Goal: Task Accomplishment & Management: Manage account settings

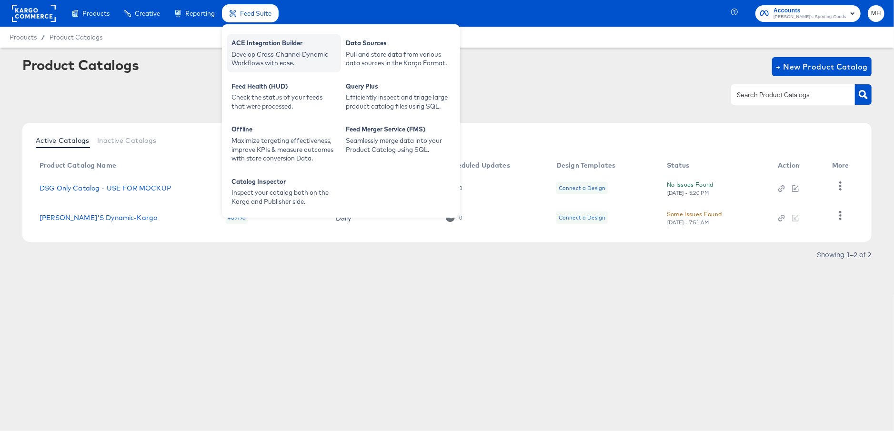
click at [286, 60] on div "Develop Cross-Channel Dynamic Workflows with ease." at bounding box center [284, 59] width 105 height 18
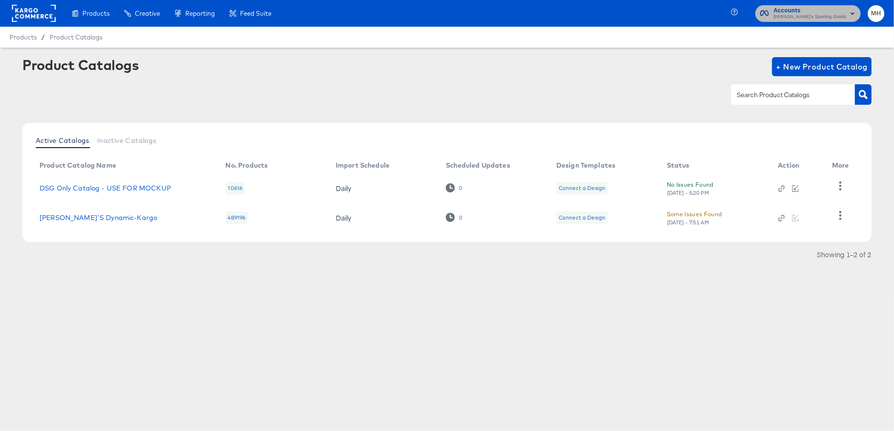
click at [845, 10] on span "Accounts" at bounding box center [810, 11] width 73 height 10
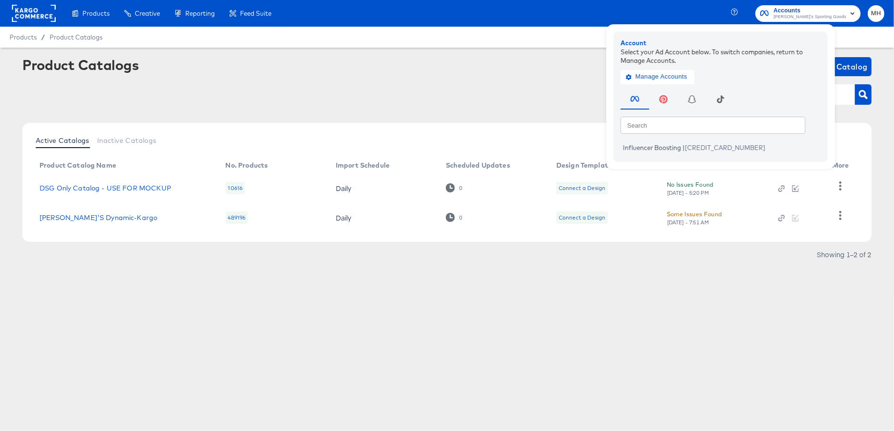
click at [31, 16] on rect at bounding box center [34, 13] width 44 height 17
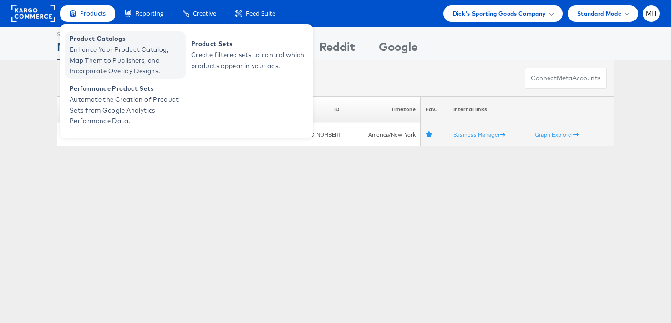
click at [108, 51] on span "Enhance Your Product Catalog, Map Them to Publishers, and Incorporate Overlay D…" at bounding box center [127, 60] width 114 height 32
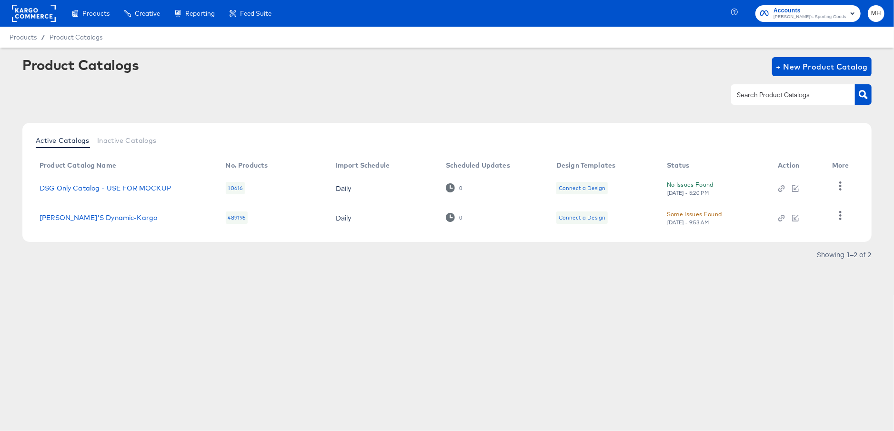
click at [39, 13] on rect at bounding box center [34, 13] width 44 height 17
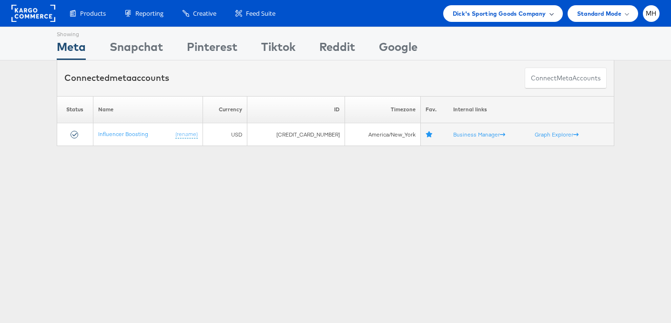
click at [546, 17] on div "Dick's Sporting Goods Company" at bounding box center [503, 14] width 101 height 10
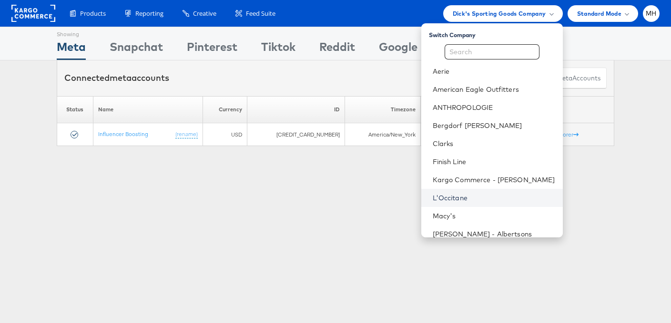
click at [496, 197] on link "L'Occitane" at bounding box center [494, 198] width 122 height 10
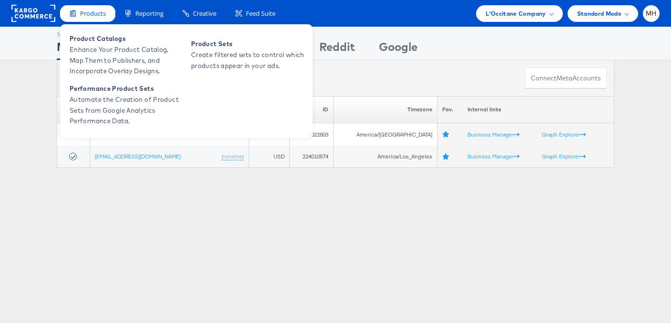
click at [97, 17] on span "Products" at bounding box center [93, 13] width 26 height 9
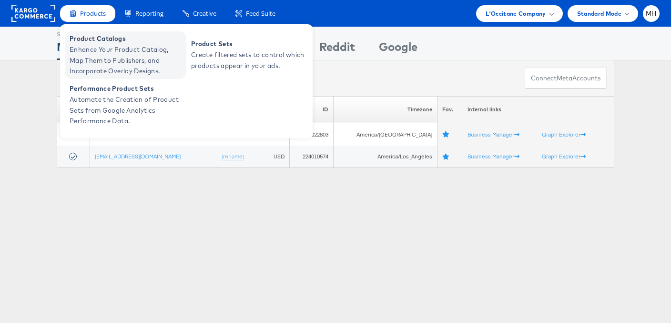
click at [113, 60] on span "Enhance Your Product Catalog, Map Them to Publishers, and Incorporate Overlay D…" at bounding box center [127, 60] width 114 height 32
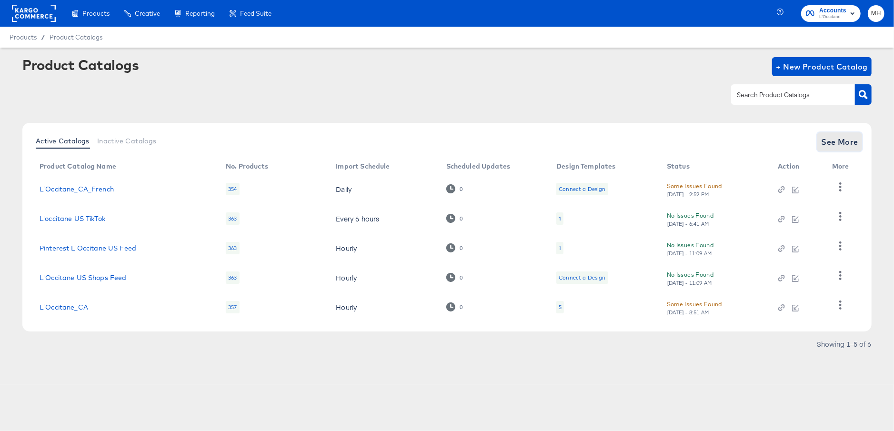
click at [854, 132] on button "See More" at bounding box center [839, 141] width 45 height 19
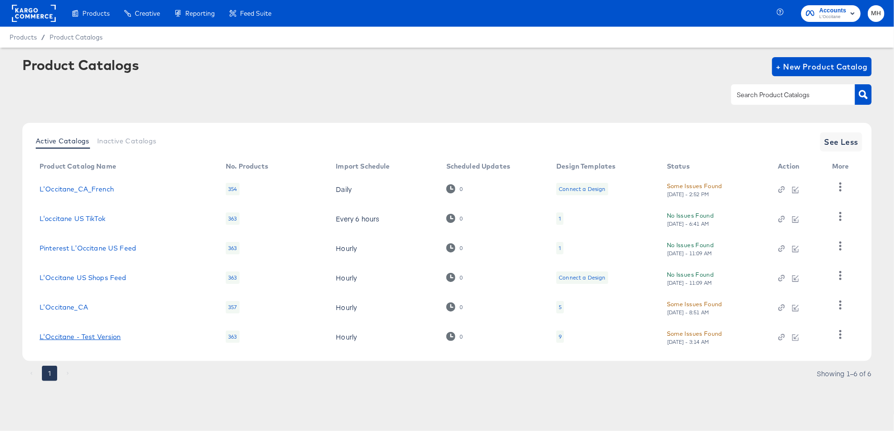
click at [85, 335] on link "L'Occitane - Test Version" at bounding box center [80, 337] width 81 height 8
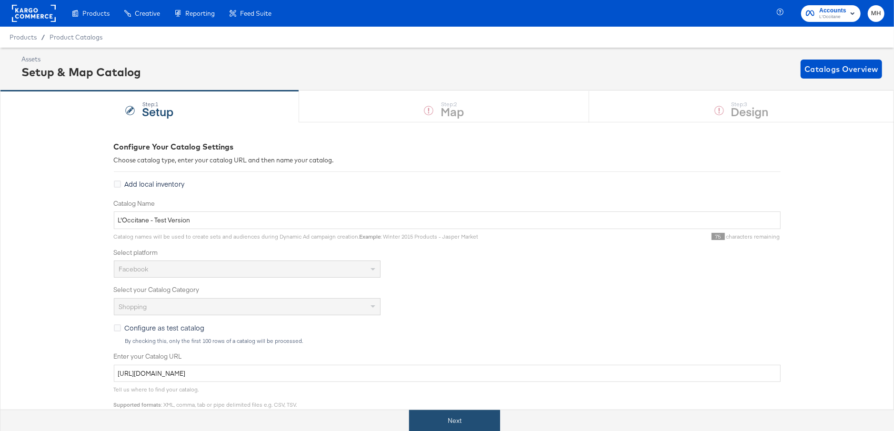
click at [441, 415] on button "Next" at bounding box center [454, 420] width 91 height 21
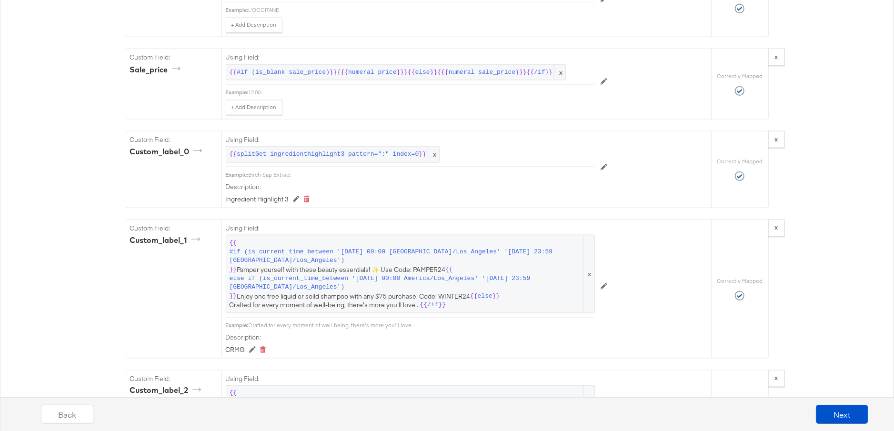
scroll to position [958, 0]
click at [605, 282] on icon at bounding box center [604, 285] width 7 height 7
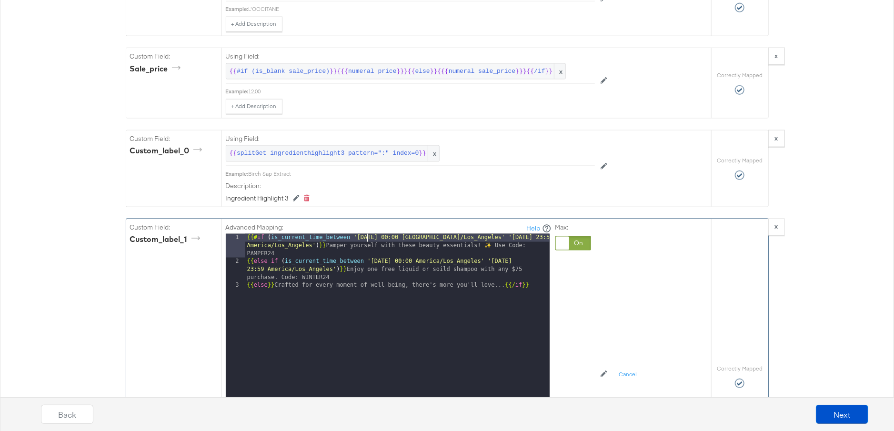
click at [368, 234] on div "{{# if ( is_current_time_between '2024-01-11 00:00 America/Los_Angeles' '2024-0…" at bounding box center [397, 369] width 304 height 270
click at [370, 234] on div "{{# if ( is_current_time_between '2024-01-11 00:00 America/Los_Angeles' '2024-0…" at bounding box center [397, 369] width 304 height 270
click at [379, 234] on div "{{# if ( is_current_time_between '2025-01-11 00:00 America/Los_Angeles' '2024-0…" at bounding box center [397, 369] width 304 height 270
click at [389, 234] on div "{{# if ( is_current_time_between '2025-10-11 00:00 America/Los_Angeles' '2024-0…" at bounding box center [397, 369] width 304 height 270
click at [504, 234] on div "{{# if ( is_current_time_between '2025-10-16 00:00 America/Los_Angeles' '2024-0…" at bounding box center [397, 369] width 304 height 270
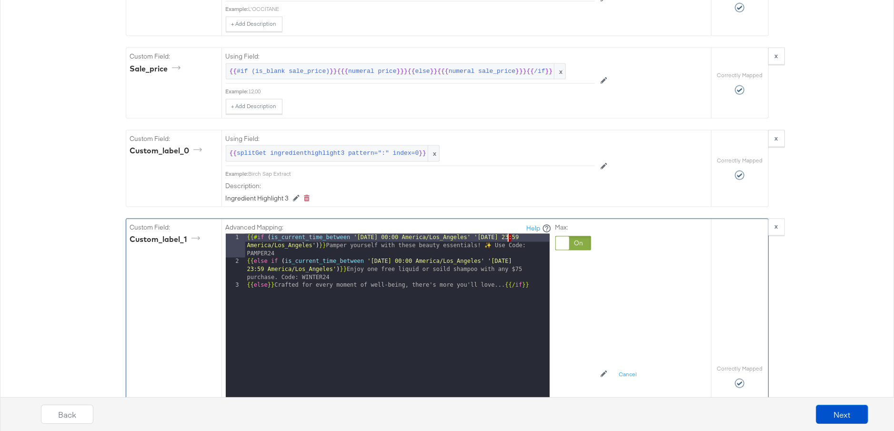
click at [509, 234] on div "{{# if ( is_current_time_between '2025-10-16 00:00 America/Los_Angeles' '2025-0…" at bounding box center [397, 369] width 304 height 270
drag, startPoint x: 515, startPoint y: 230, endPoint x: 507, endPoint y: 230, distance: 7.6
click at [507, 234] on div "{{# if ( is_current_time_between '2025-10-16 00:00 America/Los_Angeles' '2025-0…" at bounding box center [397, 369] width 304 height 270
drag, startPoint x: 525, startPoint y: 228, endPoint x: 517, endPoint y: 228, distance: 8.1
click at [517, 234] on div "{{# if ( is_current_time_between '2025-10-16 00:00 America/Los_Angeles' '2025-1…" at bounding box center [397, 369] width 304 height 270
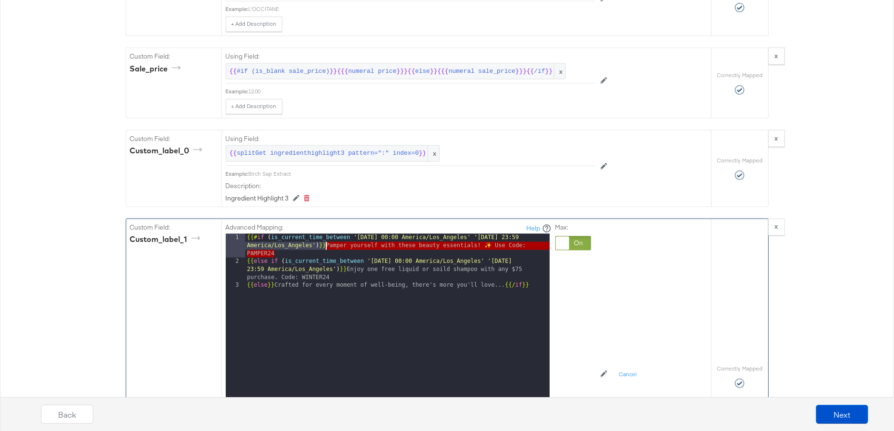
drag, startPoint x: 275, startPoint y: 243, endPoint x: 325, endPoint y: 239, distance: 50.7
click at [325, 239] on div "{{# if ( is_current_time_between '2025-10-16 00:00 America/Los_Angeles' '2025-1…" at bounding box center [397, 369] width 304 height 270
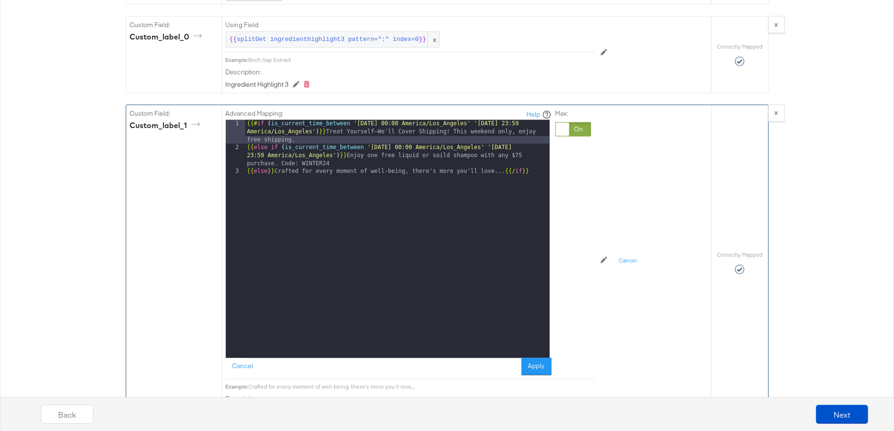
scroll to position [1073, 0]
click at [541, 358] on button "Apply" at bounding box center [537, 366] width 30 height 17
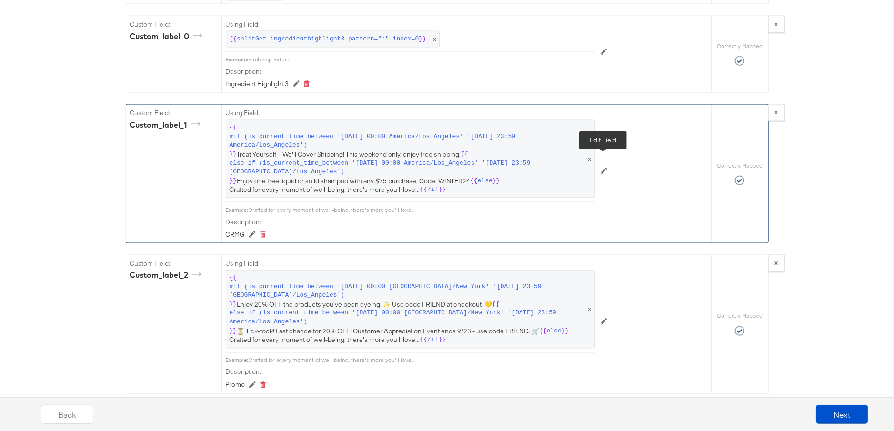
click at [602, 168] on icon at bounding box center [604, 171] width 7 height 7
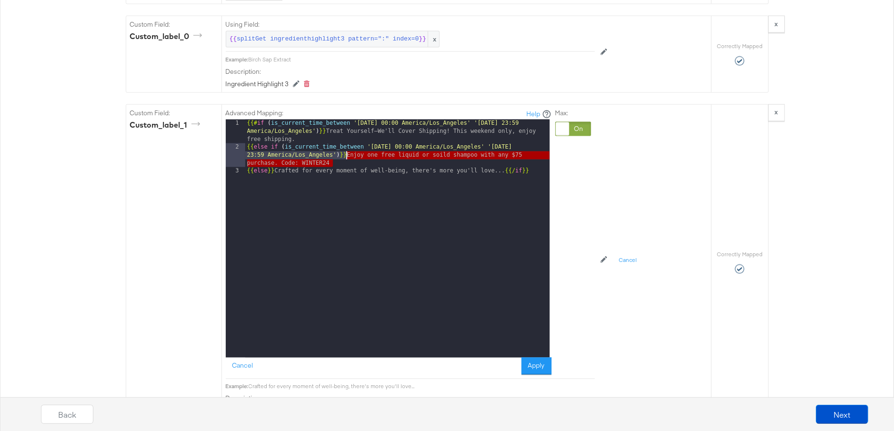
drag, startPoint x: 334, startPoint y: 153, endPoint x: 346, endPoint y: 148, distance: 13.4
click at [346, 148] on div "{{# if ( is_current_time_between '2025-10-16 00:00 America/Los_Angeles' '2025-1…" at bounding box center [397, 255] width 304 height 270
drag, startPoint x: 268, startPoint y: 152, endPoint x: 346, endPoint y: 146, distance: 78.9
click at [347, 147] on div "{{# if ( is_current_time_between '2025-10-16 00:00 America/Los_Angeles' '2025-1…" at bounding box center [397, 255] width 304 height 270
click at [273, 164] on div "{{# if ( is_current_time_between '2025-10-16 00:00 America/Los_Angeles' '2025-1…" at bounding box center [397, 255] width 304 height 270
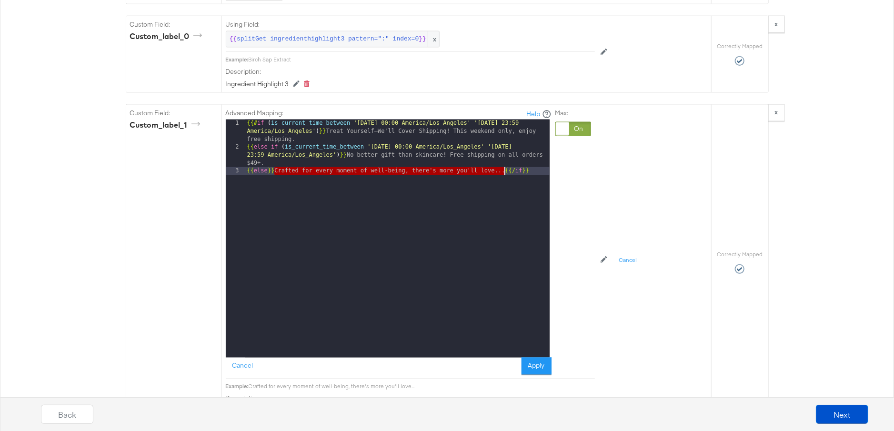
drag, startPoint x: 273, startPoint y: 163, endPoint x: 505, endPoint y: 163, distance: 232.5
click at [505, 163] on div "{{# if ( is_current_time_between '2025-10-16 00:00 America/Los_Angeles' '2025-1…" at bounding box center [397, 255] width 304 height 270
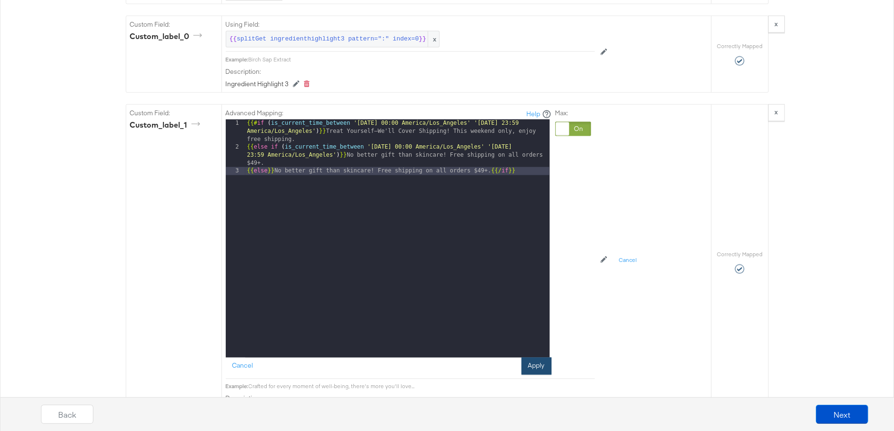
click at [538, 360] on button "Apply" at bounding box center [537, 366] width 30 height 17
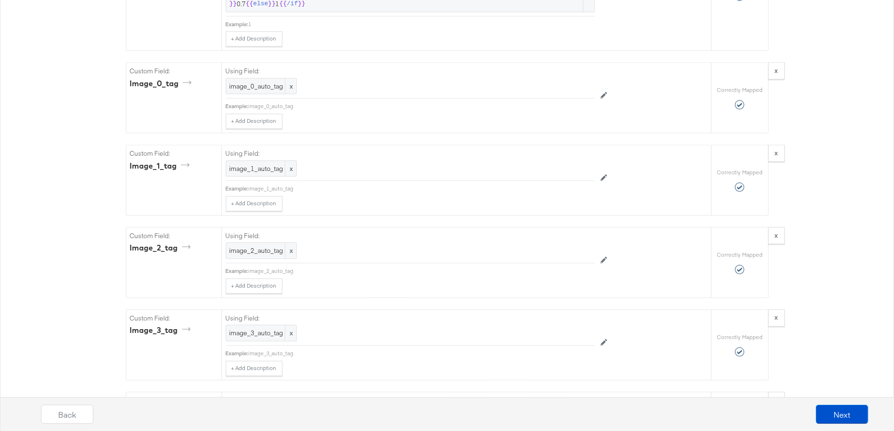
scroll to position [3597, 0]
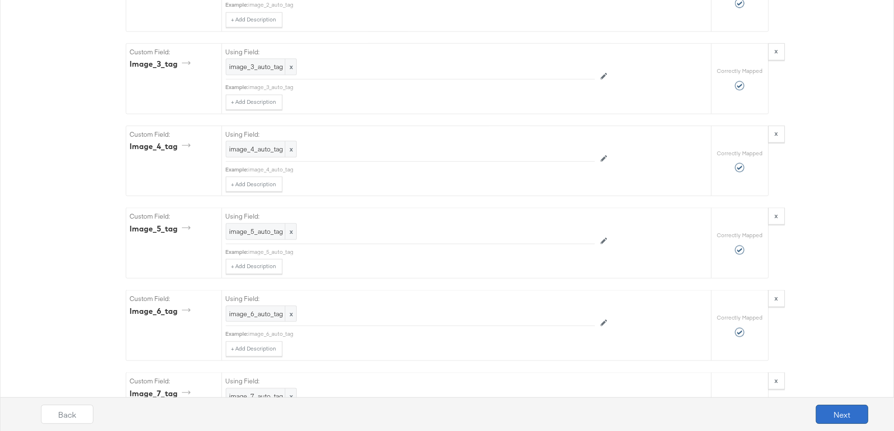
click at [839, 423] on button "Next" at bounding box center [842, 414] width 52 height 19
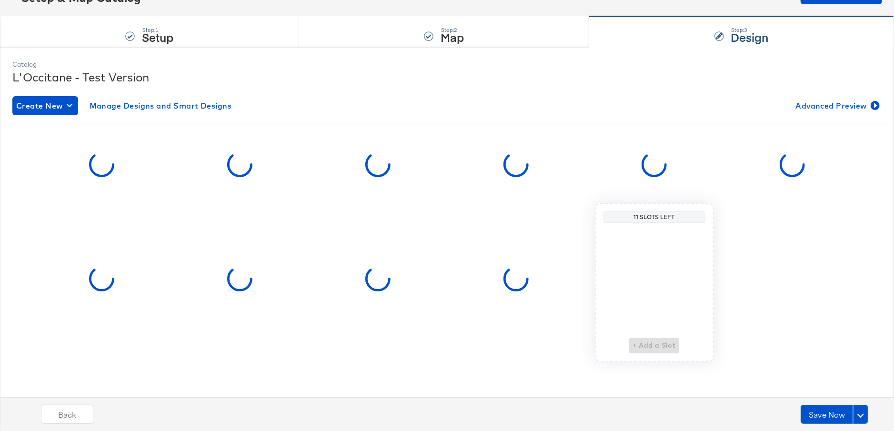
scroll to position [0, 0]
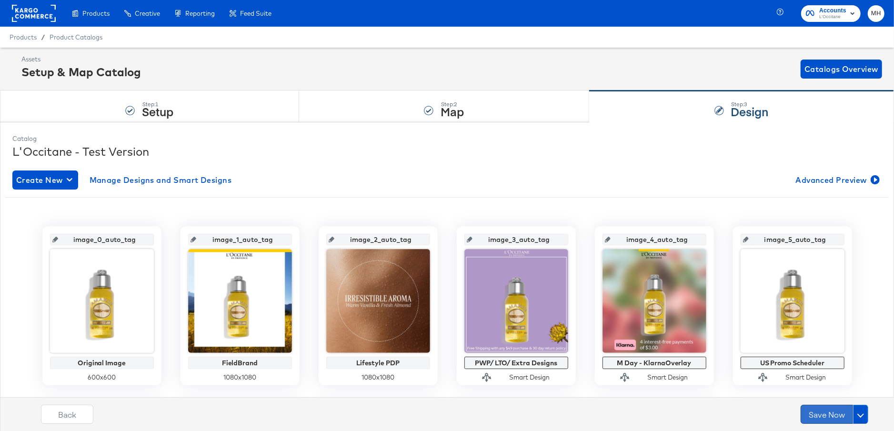
click at [834, 415] on button "Save Now" at bounding box center [827, 414] width 52 height 19
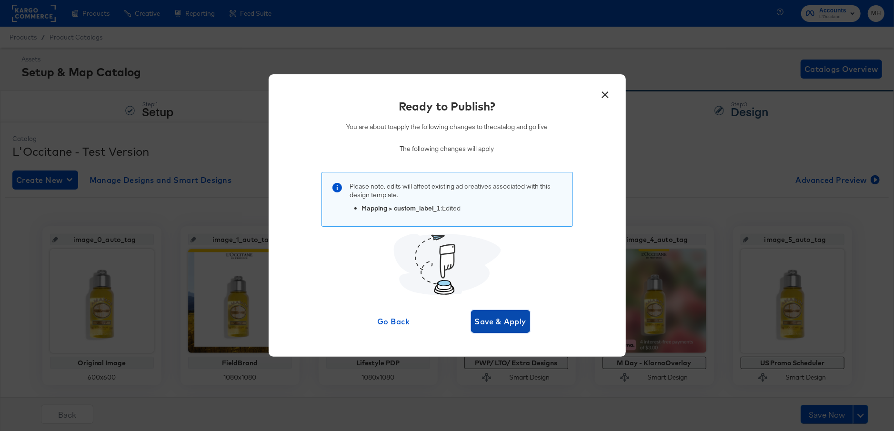
click at [486, 322] on span "Save & Apply" at bounding box center [501, 321] width 52 height 13
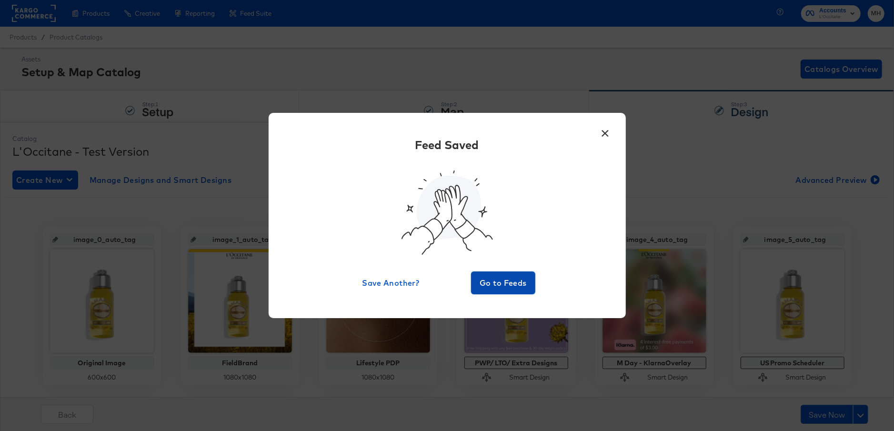
click at [492, 280] on span "Go to Feeds" at bounding box center [503, 282] width 57 height 13
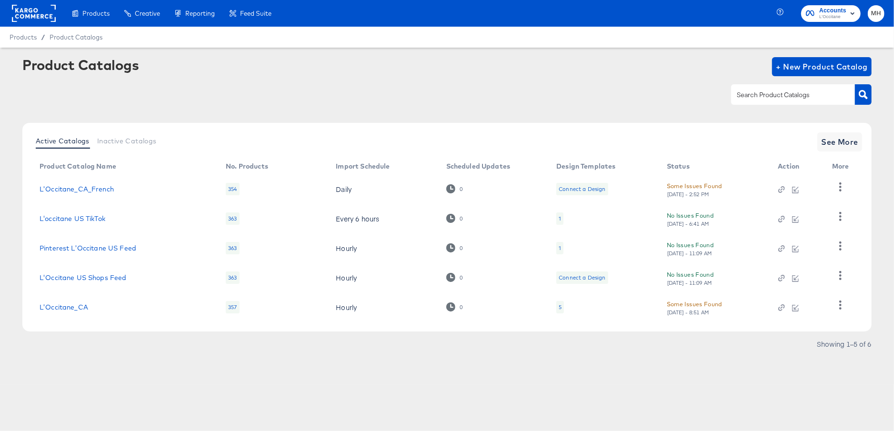
click at [26, 13] on rect at bounding box center [34, 13] width 44 height 17
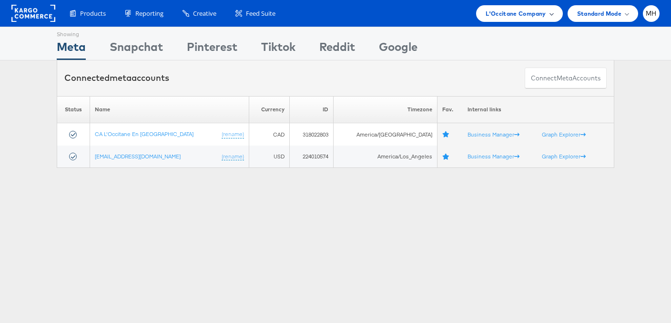
click at [529, 13] on span "L'Occitane Company" at bounding box center [515, 14] width 60 height 10
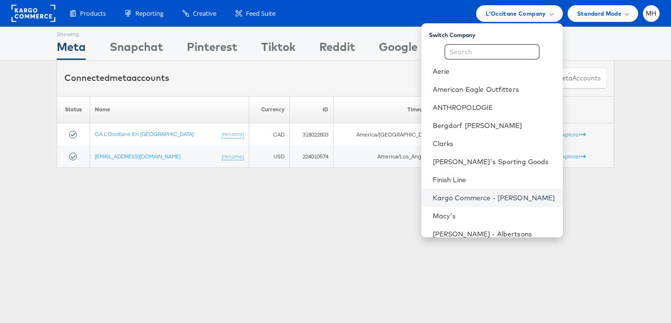
scroll to position [116, 0]
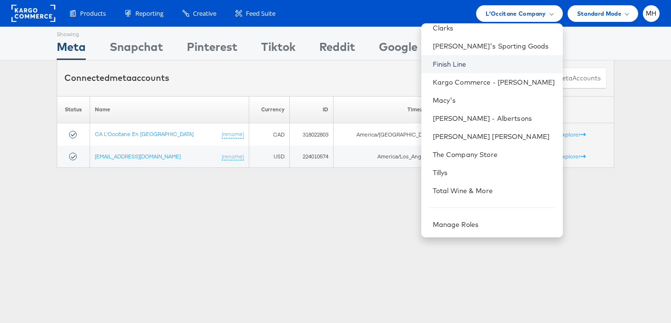
click at [473, 67] on link "Finish Line" at bounding box center [494, 65] width 122 height 10
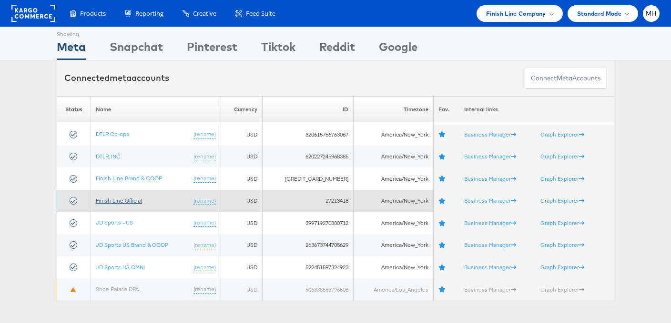
click at [123, 201] on link "Finish Line Official" at bounding box center [119, 200] width 46 height 7
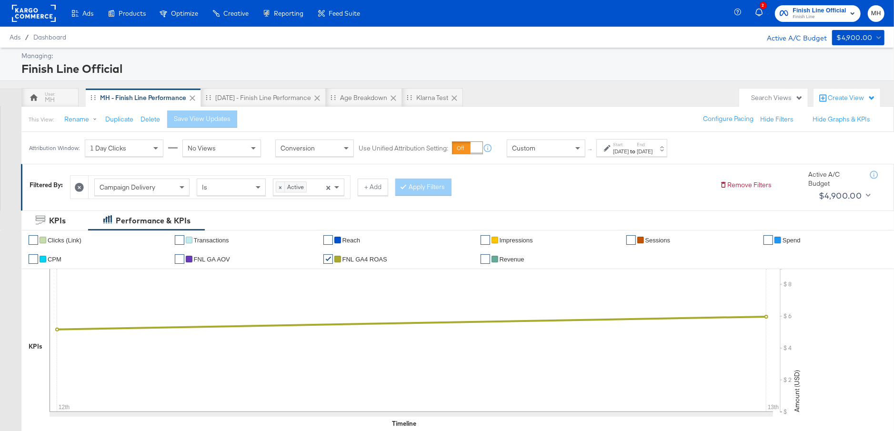
click at [637, 150] on strong "to" at bounding box center [633, 151] width 8 height 7
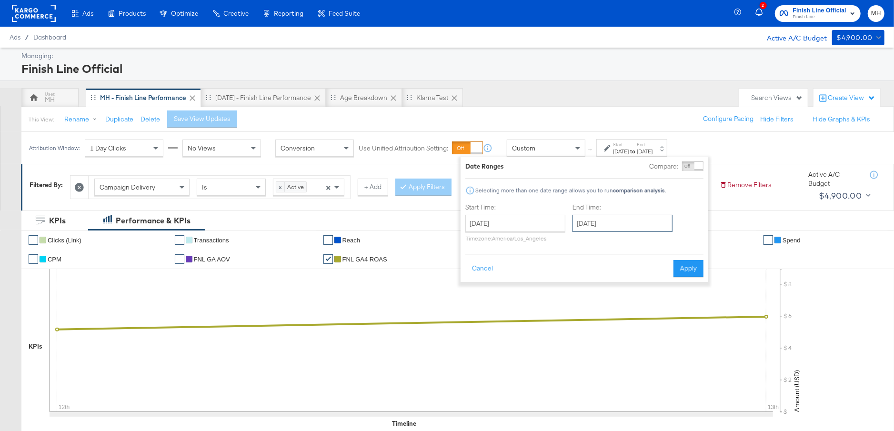
click at [624, 221] on input "October 13th 2025" at bounding box center [623, 223] width 100 height 17
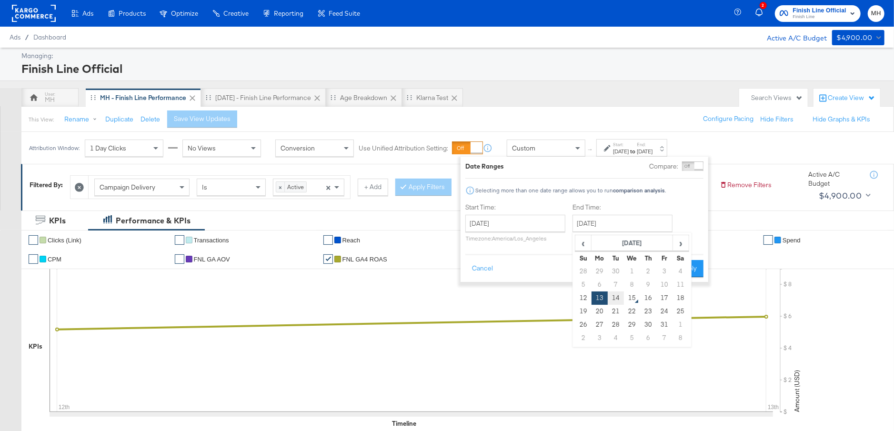
click at [615, 298] on td "14" at bounding box center [616, 298] width 16 height 13
type input "October 14th 2025"
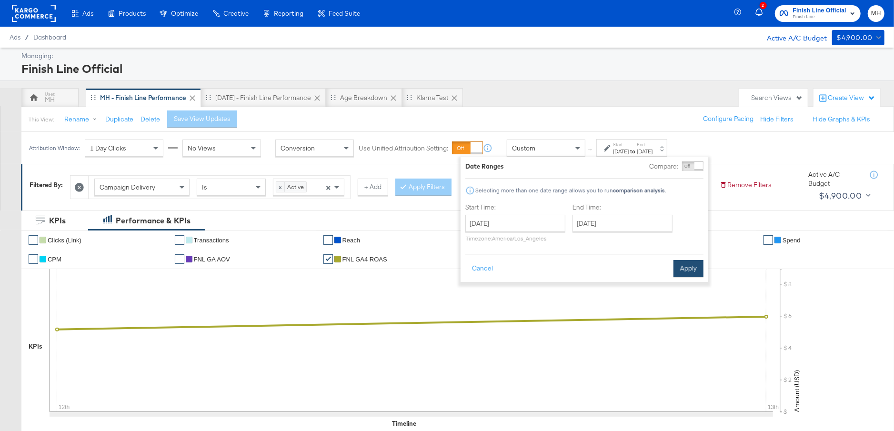
click at [684, 272] on button "Apply" at bounding box center [689, 268] width 30 height 17
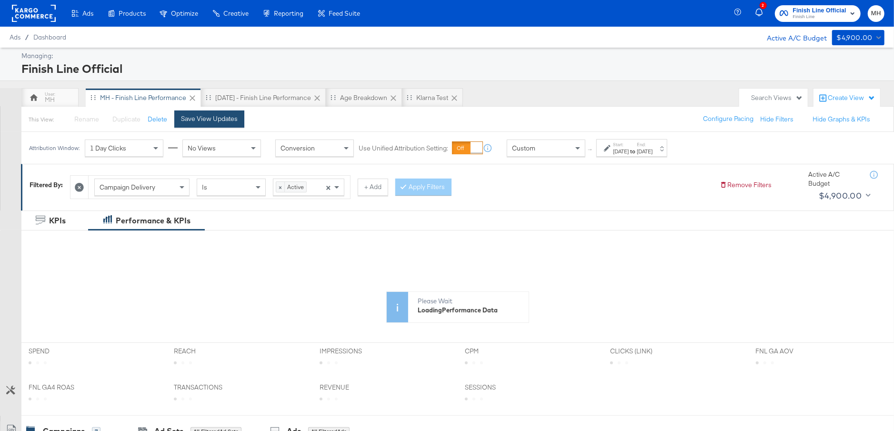
click at [219, 122] on div "Save View Updates" at bounding box center [209, 118] width 57 height 9
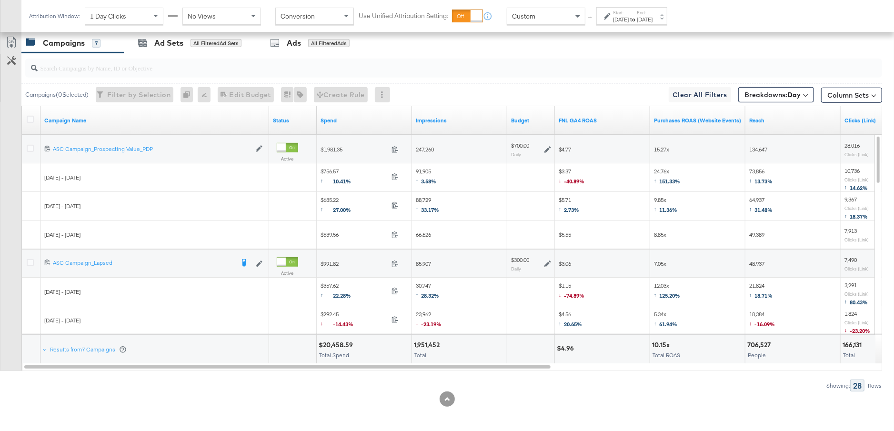
scroll to position [481, 0]
click at [609, 117] on link "FNL GA4 ROAS" at bounding box center [603, 121] width 88 height 8
click at [629, 20] on div "Oct 12th 2025" at bounding box center [621, 20] width 16 height 8
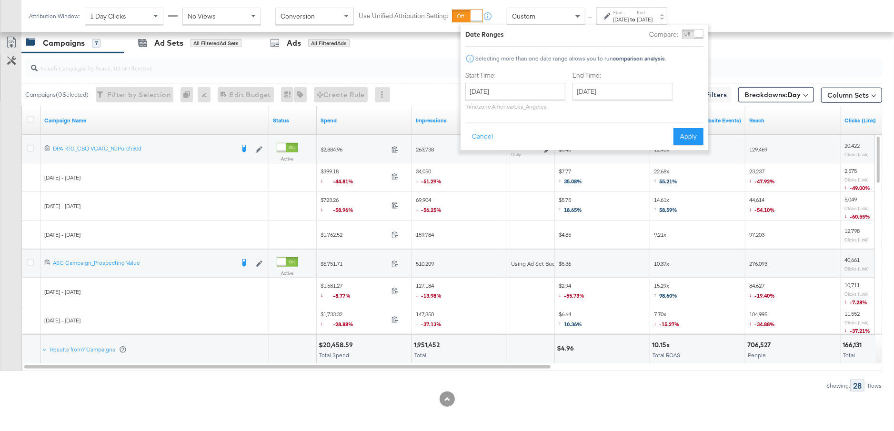
click at [629, 20] on div "Oct 12th 2025" at bounding box center [621, 20] width 16 height 8
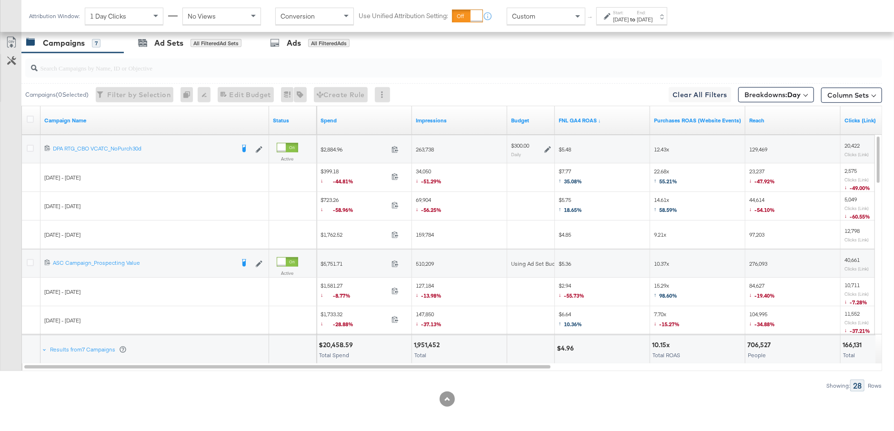
scroll to position [0, 0]
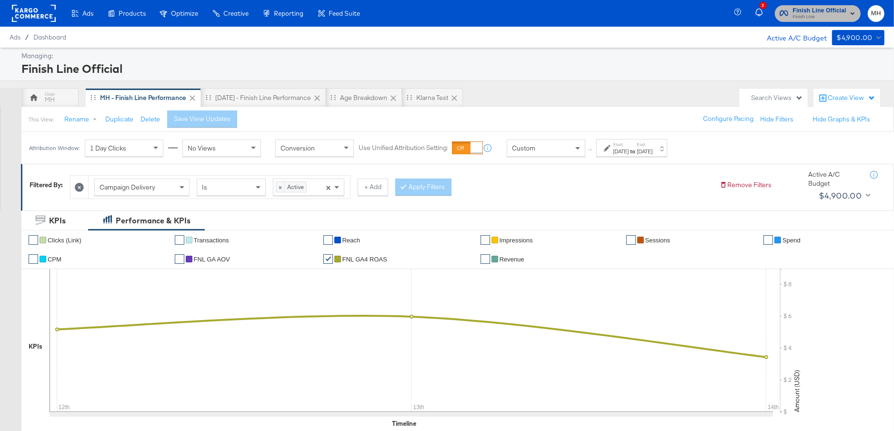
click at [822, 13] on span "Finish Line" at bounding box center [819, 17] width 53 height 8
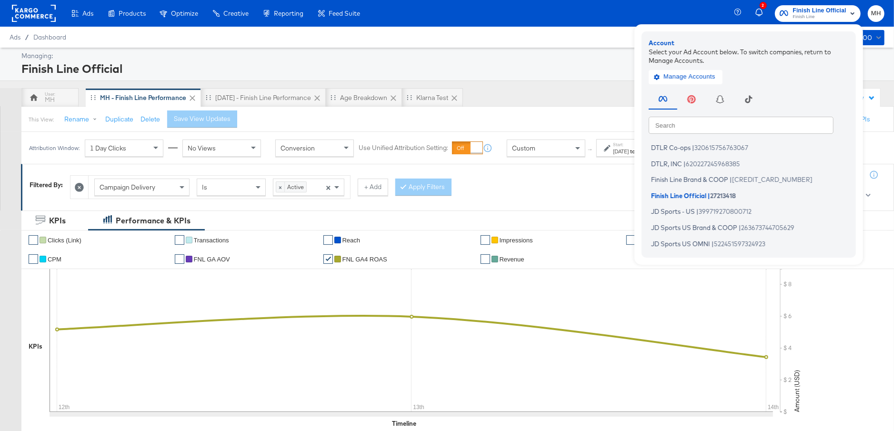
click at [540, 58] on div "Managing:" at bounding box center [451, 55] width 861 height 9
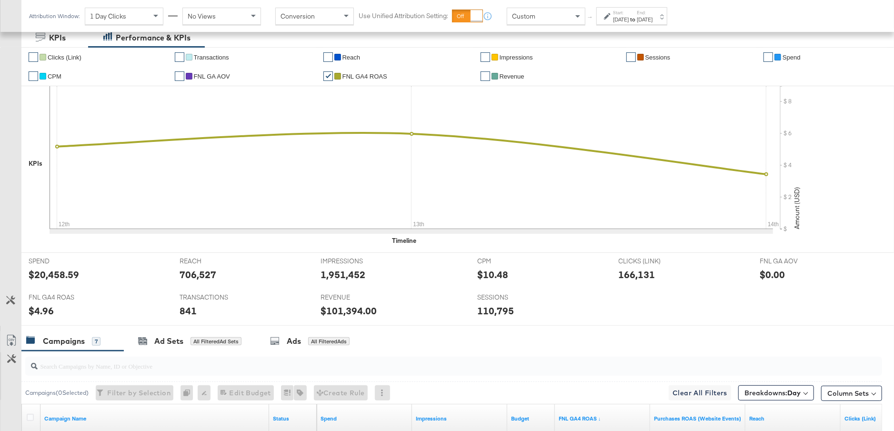
scroll to position [481, 0]
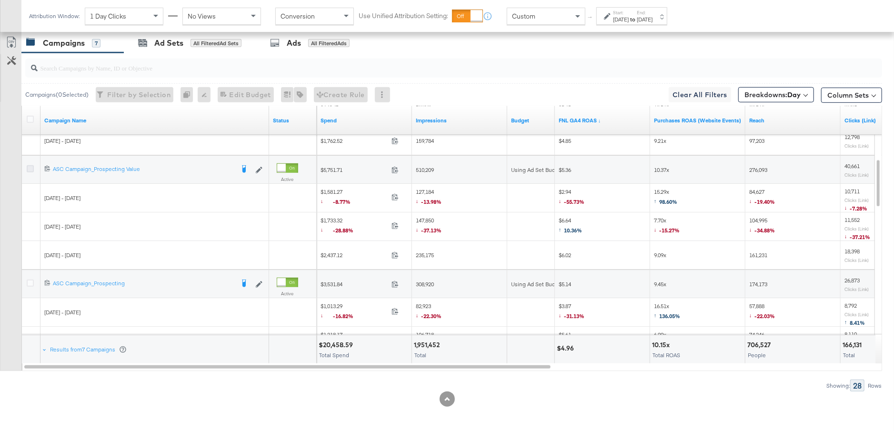
click at [28, 167] on icon at bounding box center [30, 168] width 7 height 7
click at [0, 0] on input "checkbox" at bounding box center [0, 0] width 0 height 0
click at [28, 167] on icon at bounding box center [30, 168] width 7 height 7
click at [0, 0] on input "checkbox" at bounding box center [0, 0] width 0 height 0
click at [27, 169] on icon at bounding box center [30, 168] width 7 height 7
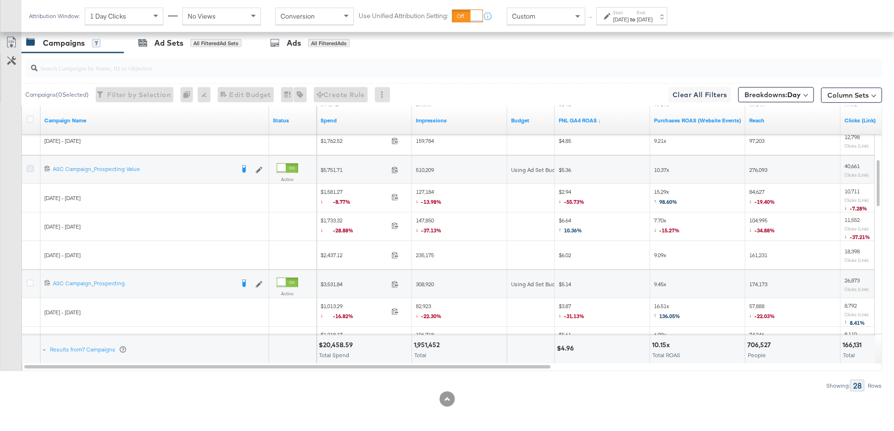
click at [0, 0] on input "checkbox" at bounding box center [0, 0] width 0 height 0
click at [173, 45] on div "Ad Sets" at bounding box center [168, 43] width 29 height 11
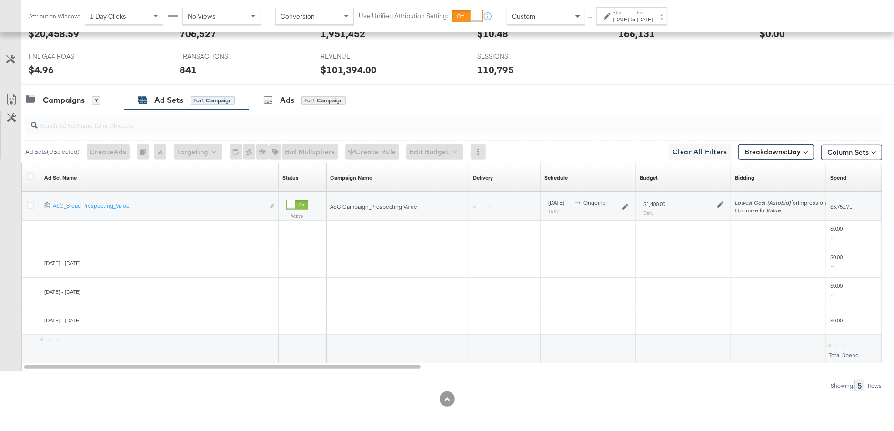
scroll to position [395, 0]
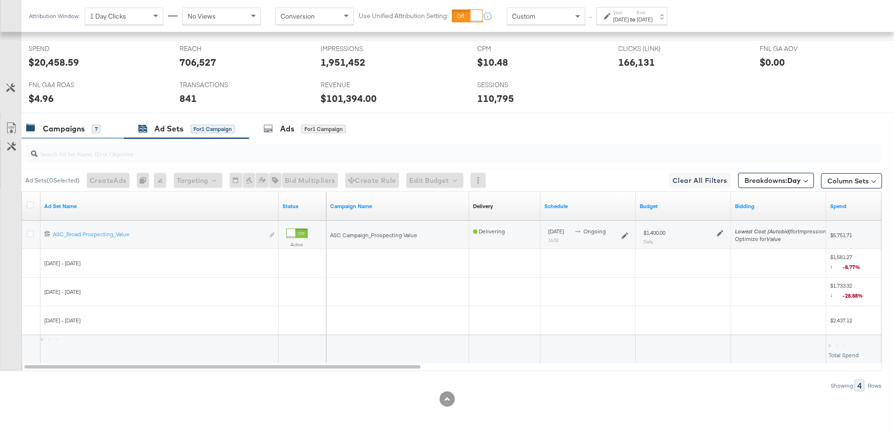
click at [70, 129] on div "Campaigns" at bounding box center [64, 128] width 42 height 11
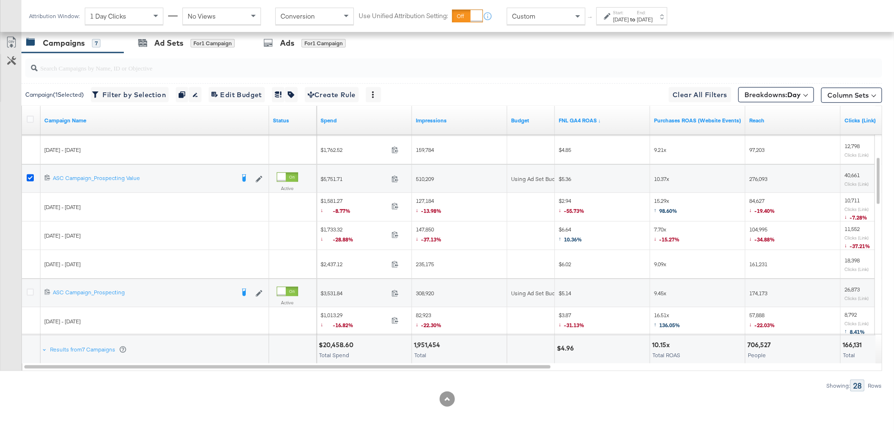
click at [30, 177] on icon at bounding box center [30, 177] width 7 height 7
click at [0, 0] on input "checkbox" at bounding box center [0, 0] width 0 height 0
click at [30, 290] on icon at bounding box center [30, 292] width 7 height 7
click at [0, 0] on input "checkbox" at bounding box center [0, 0] width 0 height 0
click at [185, 45] on div "Ad Sets for 1 Campaign" at bounding box center [186, 43] width 97 height 11
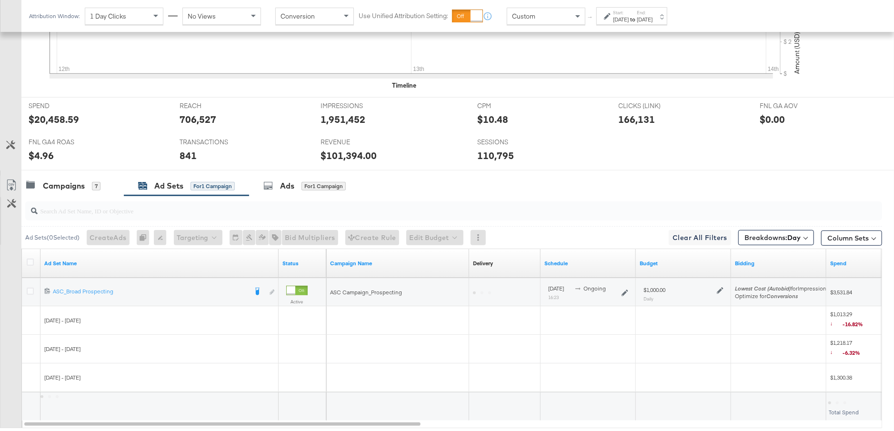
scroll to position [395, 0]
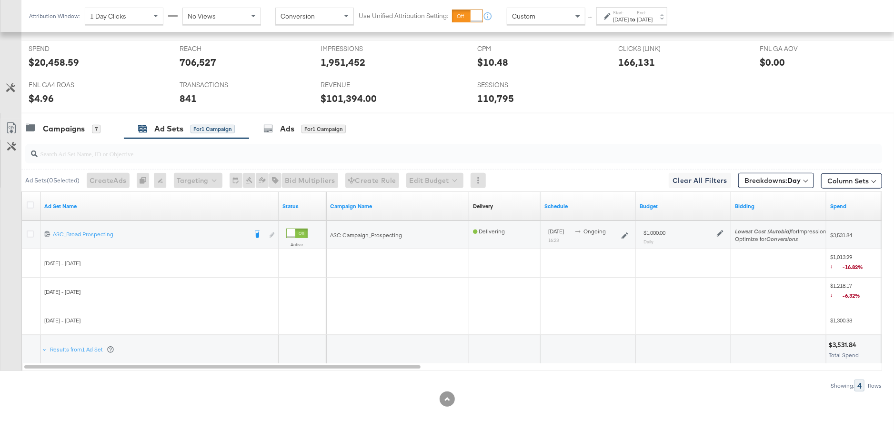
click at [717, 232] on icon at bounding box center [720, 233] width 7 height 7
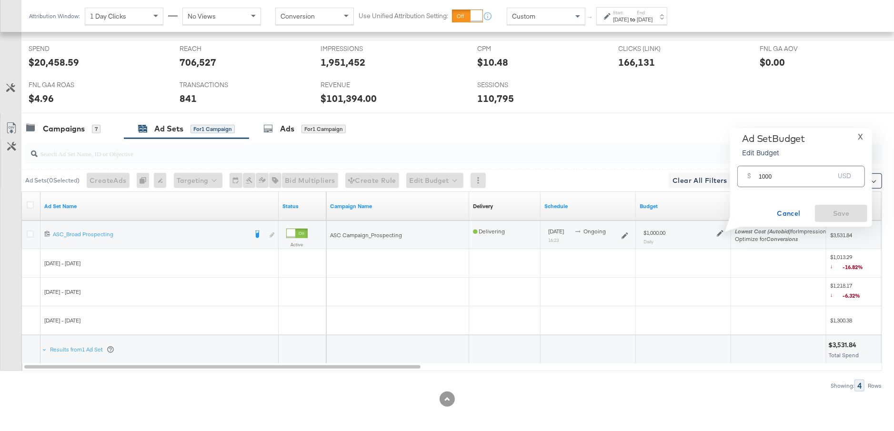
click at [720, 231] on icon at bounding box center [720, 233] width 7 height 7
drag, startPoint x: 773, startPoint y: 176, endPoint x: 743, endPoint y: 179, distance: 29.6
click at [743, 179] on div "$ 1000 USD" at bounding box center [801, 176] width 128 height 21
type input "1700"
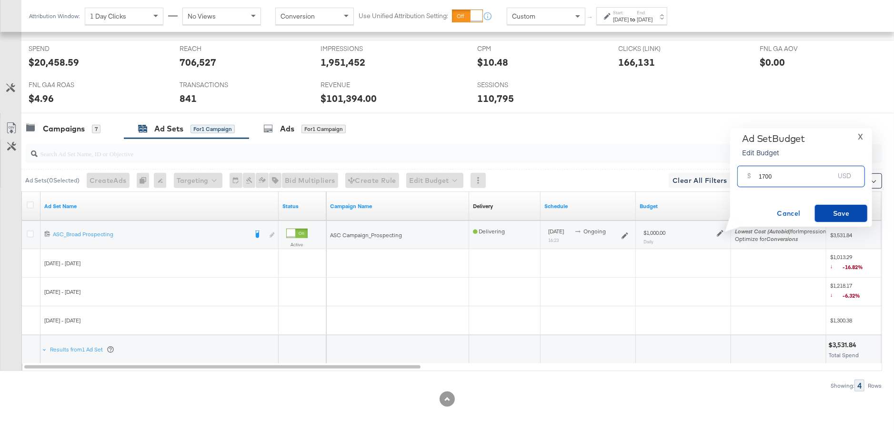
click at [831, 219] on span "Save" at bounding box center [841, 214] width 45 height 12
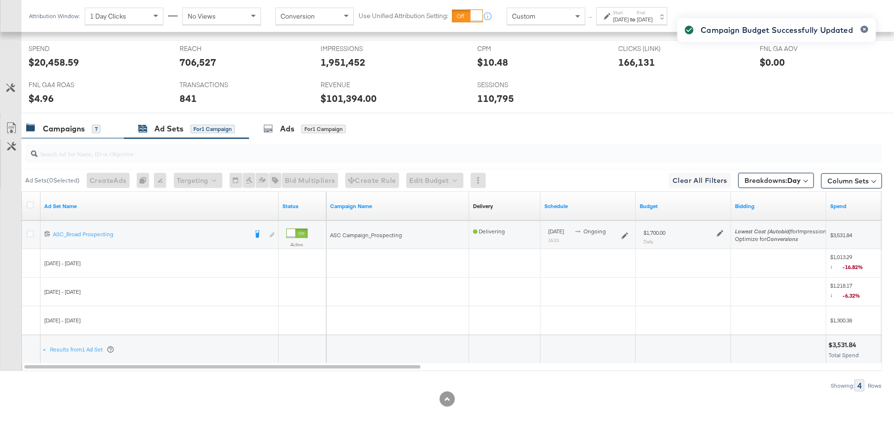
click at [86, 133] on div "Campaigns 7" at bounding box center [72, 129] width 102 height 20
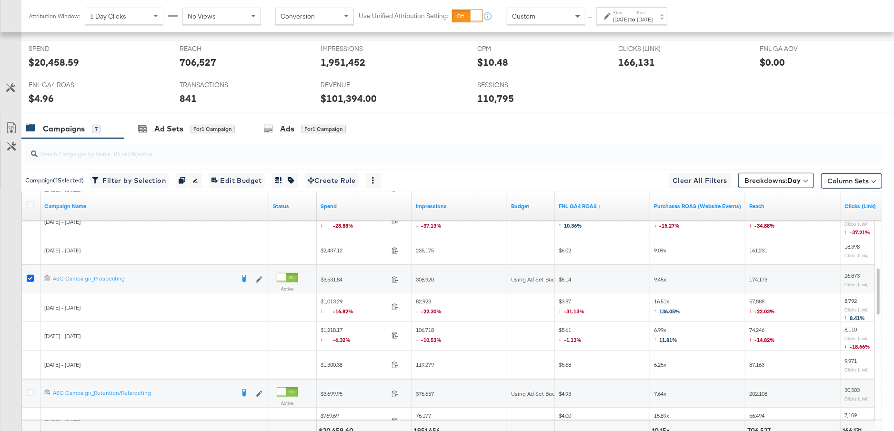
click at [30, 278] on icon at bounding box center [30, 278] width 7 height 7
click at [0, 0] on input "checkbox" at bounding box center [0, 0] width 0 height 0
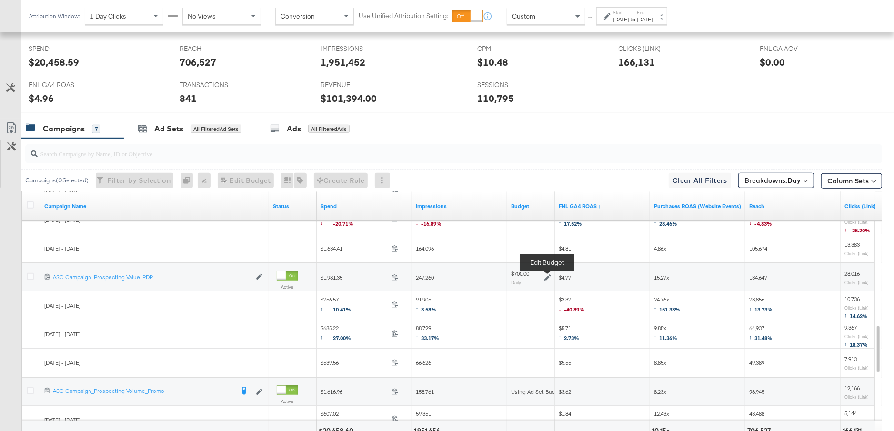
click at [548, 274] on icon at bounding box center [547, 277] width 7 height 7
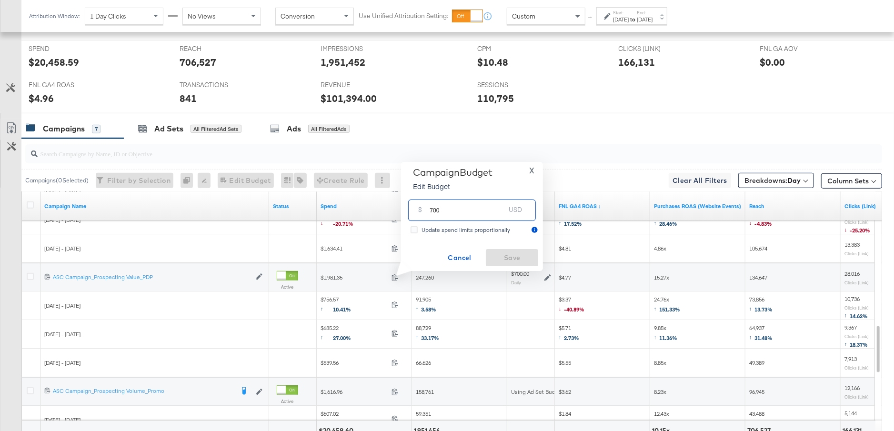
drag, startPoint x: 444, startPoint y: 213, endPoint x: 427, endPoint y: 213, distance: 17.1
click at [427, 213] on div "$ 700 USD" at bounding box center [472, 210] width 128 height 21
type input "1200"
click at [502, 258] on span "Save" at bounding box center [512, 258] width 45 height 12
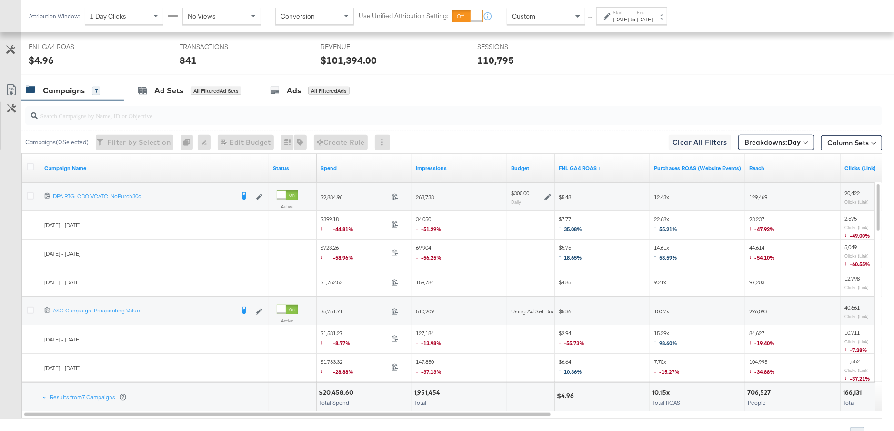
scroll to position [465, 0]
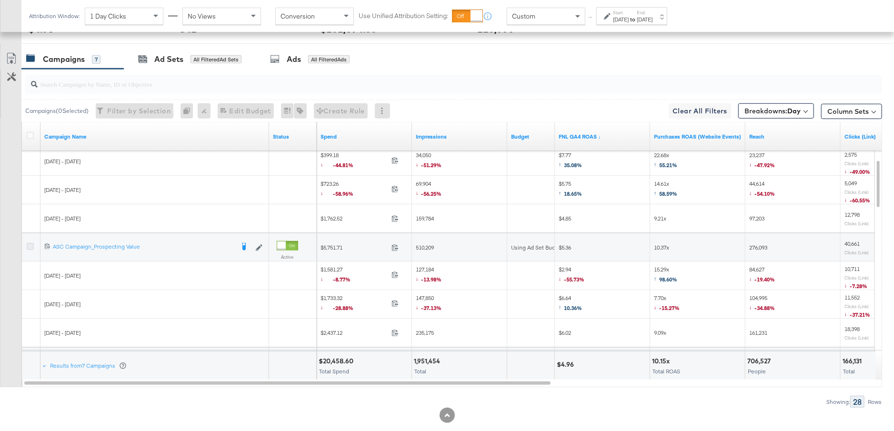
click at [29, 245] on icon at bounding box center [30, 246] width 7 height 7
click at [0, 0] on input "checkbox" at bounding box center [0, 0] width 0 height 0
click at [29, 245] on icon at bounding box center [30, 246] width 7 height 7
click at [0, 0] on input "checkbox" at bounding box center [0, 0] width 0 height 0
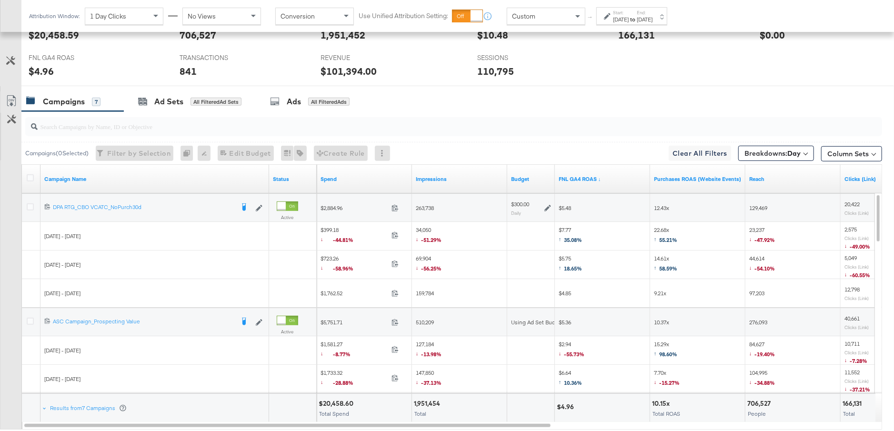
scroll to position [471, 0]
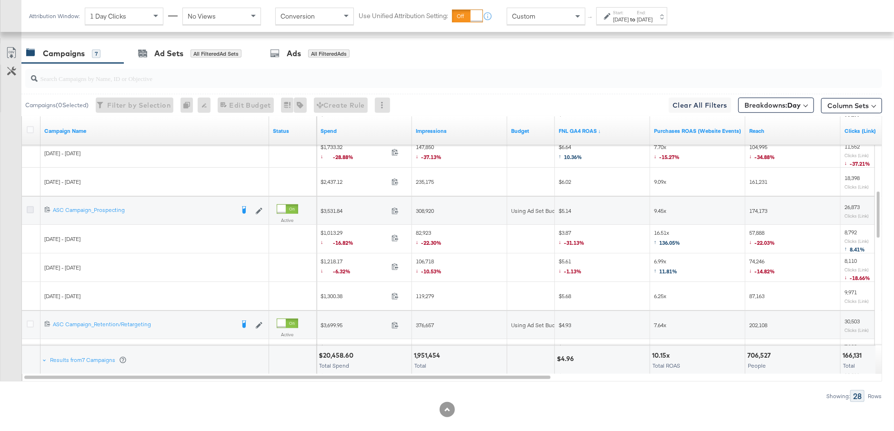
click at [30, 207] on icon at bounding box center [30, 209] width 7 height 7
click at [0, 0] on input "checkbox" at bounding box center [0, 0] width 0 height 0
click at [168, 58] on div "Ad Sets for 1 Campaign" at bounding box center [186, 53] width 125 height 20
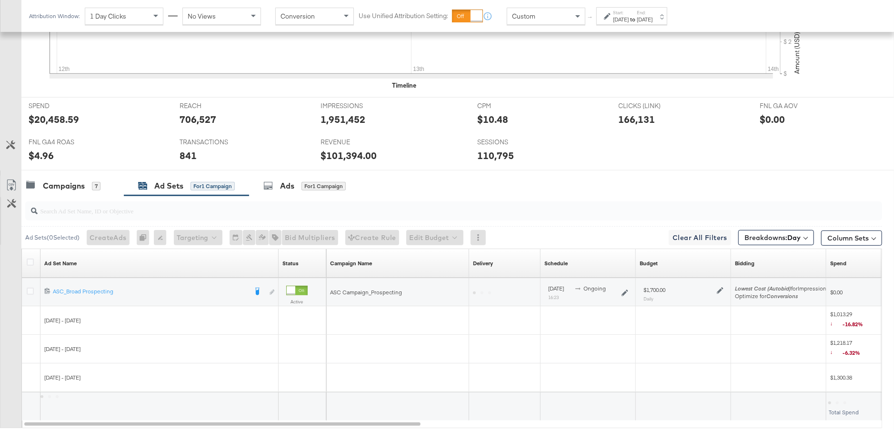
scroll to position [395, 0]
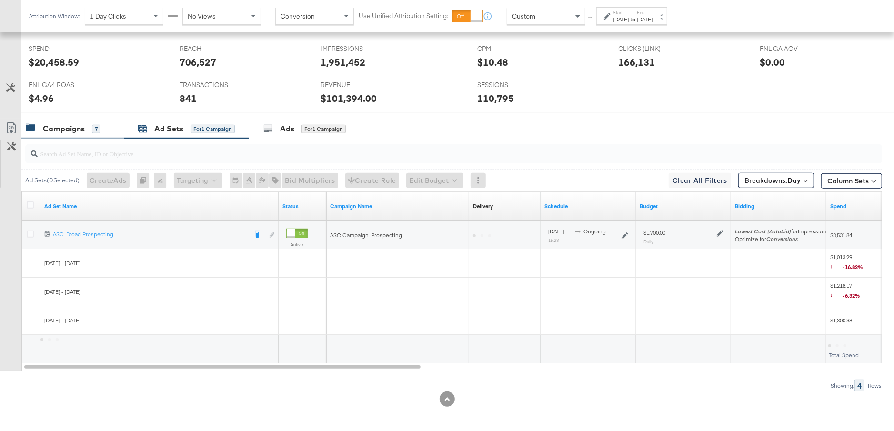
click at [90, 132] on div "Campaigns 7" at bounding box center [72, 129] width 102 height 20
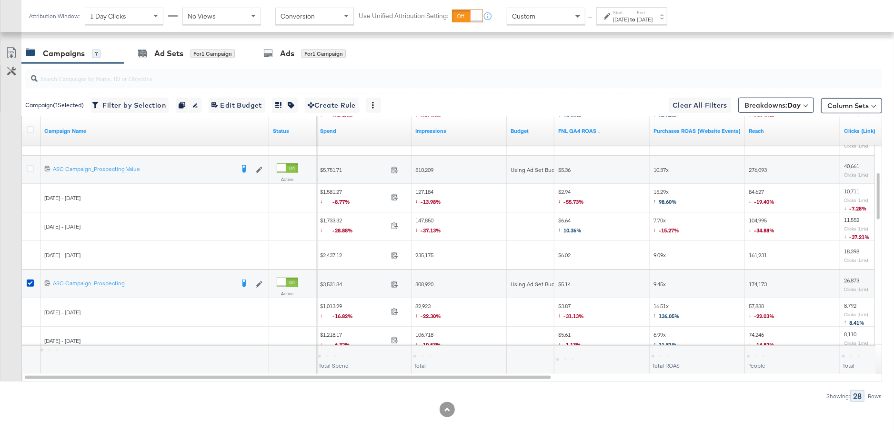
click at [34, 280] on div at bounding box center [32, 285] width 10 height 10
click at [29, 280] on icon at bounding box center [30, 283] width 7 height 7
click at [0, 0] on input "checkbox" at bounding box center [0, 0] width 0 height 0
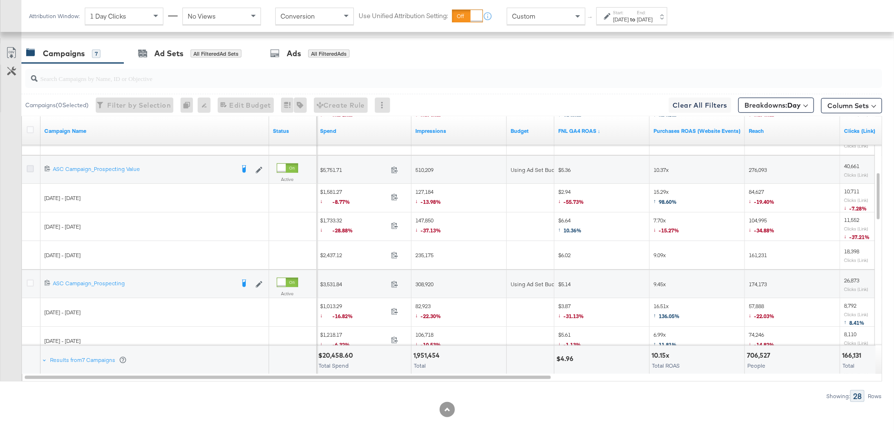
click at [28, 165] on icon at bounding box center [30, 168] width 7 height 7
click at [0, 0] on input "checkbox" at bounding box center [0, 0] width 0 height 0
click at [176, 59] on div "Ad Sets for 1 Campaign" at bounding box center [186, 53] width 125 height 20
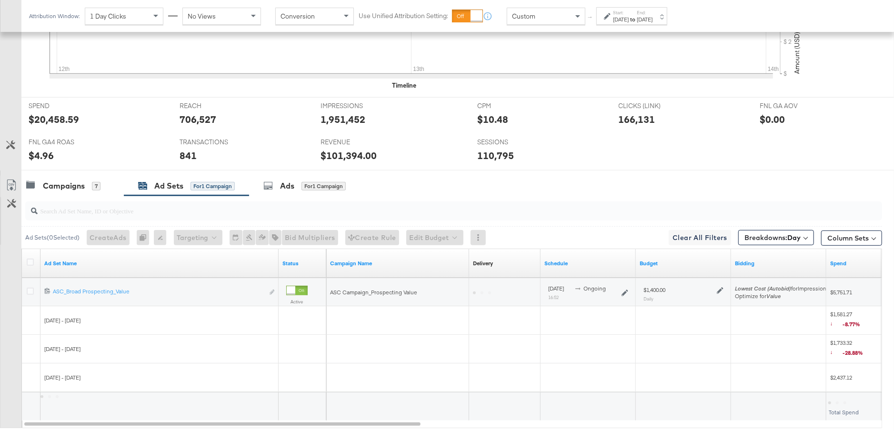
scroll to position [395, 0]
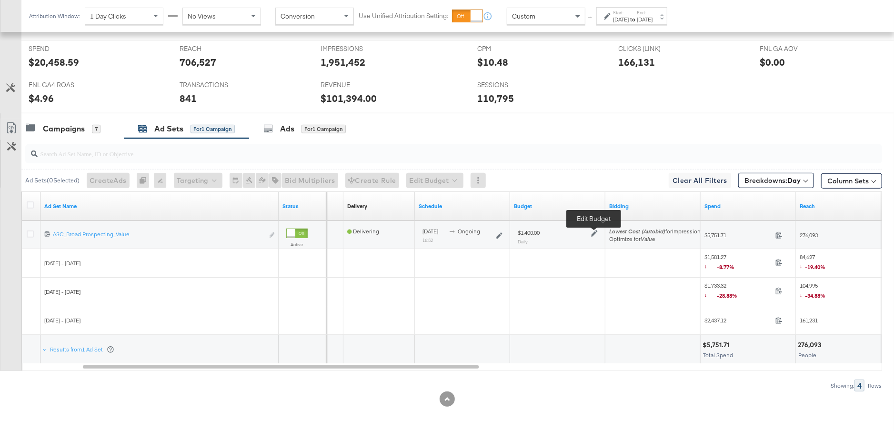
click at [593, 231] on icon at bounding box center [594, 233] width 7 height 7
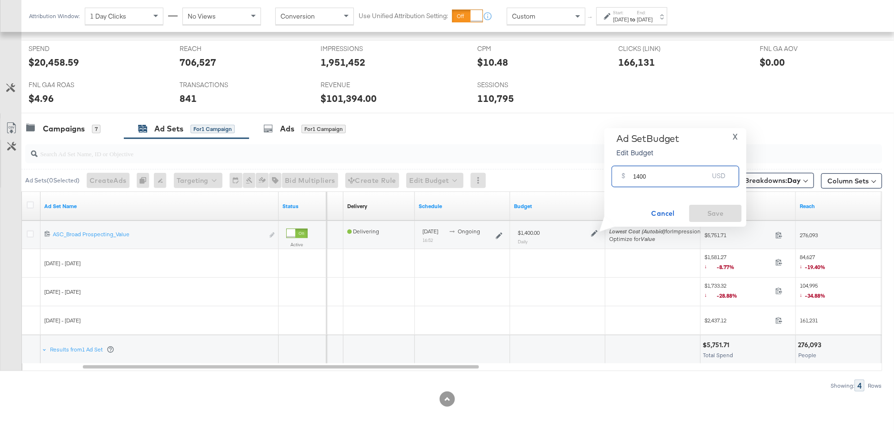
drag, startPoint x: 654, startPoint y: 175, endPoint x: 631, endPoint y: 176, distance: 22.9
click at [631, 176] on div "$ 1400 USD" at bounding box center [676, 176] width 128 height 21
type input "1700"
click at [699, 210] on span "Save" at bounding box center [715, 214] width 45 height 12
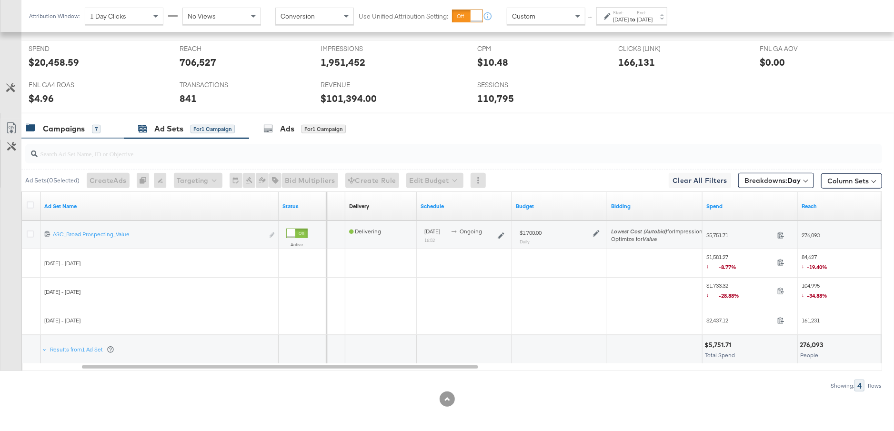
click at [85, 126] on div "Campaigns 7" at bounding box center [63, 128] width 74 height 11
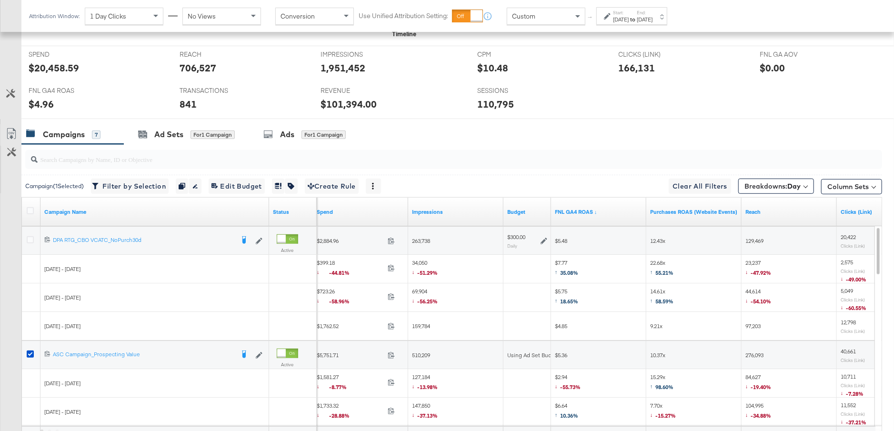
scroll to position [460, 0]
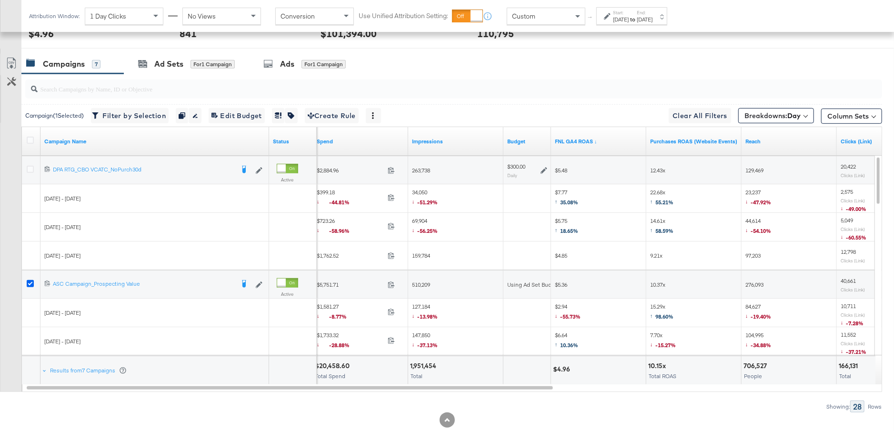
click at [30, 281] on icon at bounding box center [30, 283] width 7 height 7
click at [0, 0] on input "checkbox" at bounding box center [0, 0] width 0 height 0
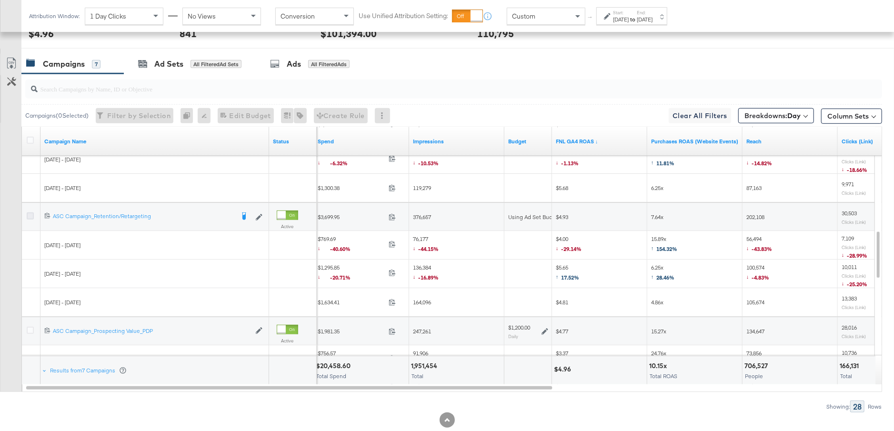
click at [28, 212] on icon at bounding box center [30, 215] width 7 height 7
click at [0, 0] on input "checkbox" at bounding box center [0, 0] width 0 height 0
click at [189, 67] on div "Ad Sets for 1 Campaign" at bounding box center [186, 64] width 97 height 11
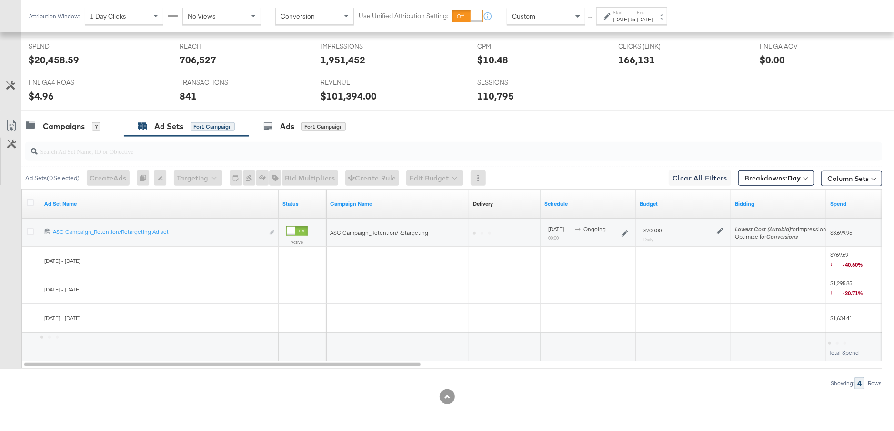
scroll to position [395, 0]
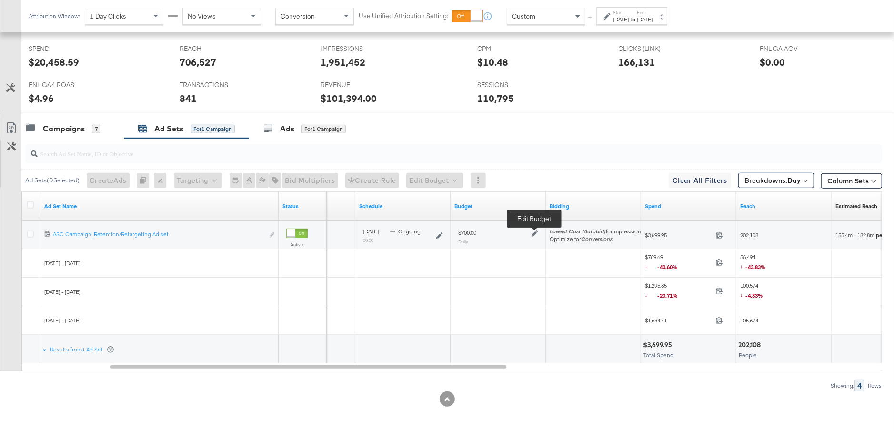
click at [537, 231] on icon at bounding box center [535, 233] width 7 height 7
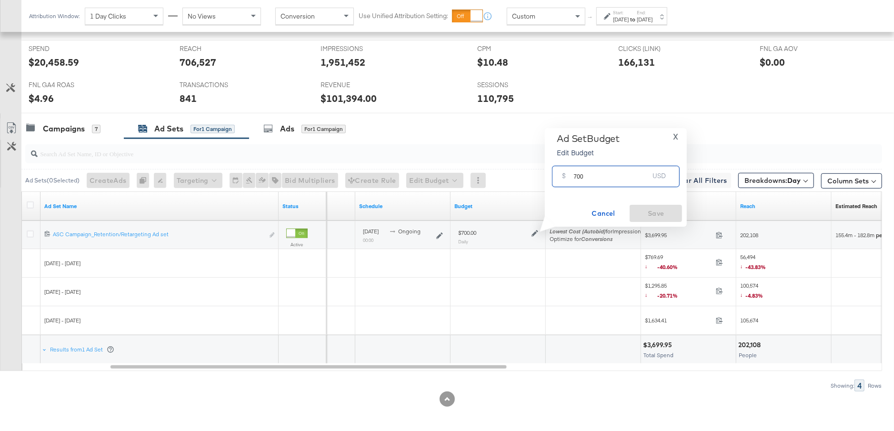
drag, startPoint x: 590, startPoint y: 177, endPoint x: 564, endPoint y: 177, distance: 26.7
click at [564, 177] on div "$ 700 USD" at bounding box center [616, 176] width 128 height 21
type input "1200"
click at [648, 216] on span "Save" at bounding box center [656, 214] width 45 height 12
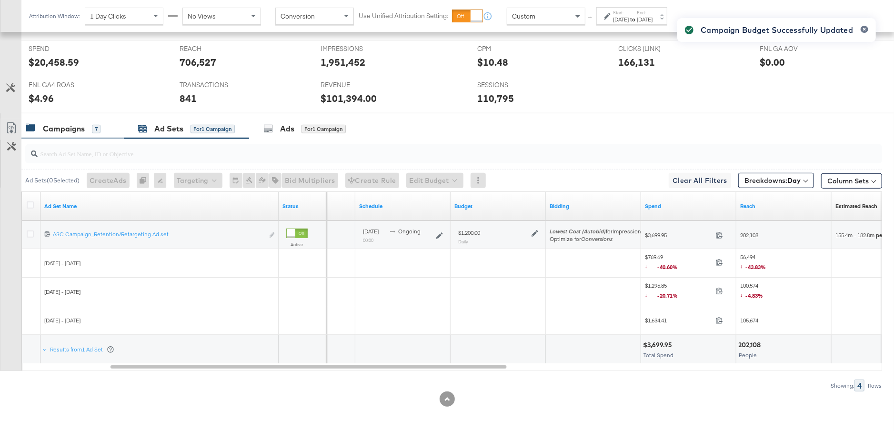
click at [94, 134] on div "Campaigns 7" at bounding box center [72, 129] width 102 height 20
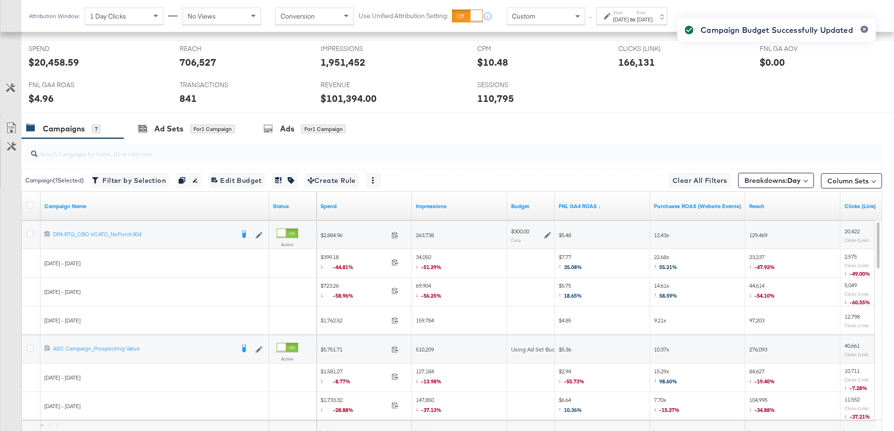
click at [83, 127] on div "Campaigns" at bounding box center [64, 128] width 42 height 11
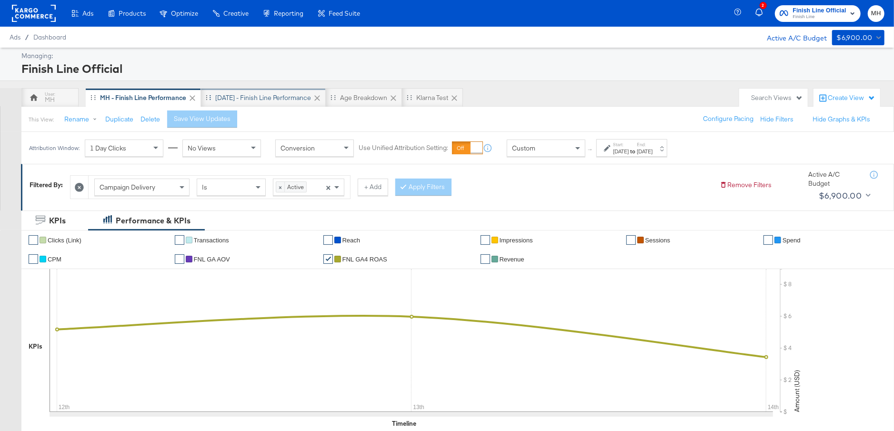
click at [267, 98] on div "Yesterday - Finish Line Performance" at bounding box center [263, 97] width 96 height 9
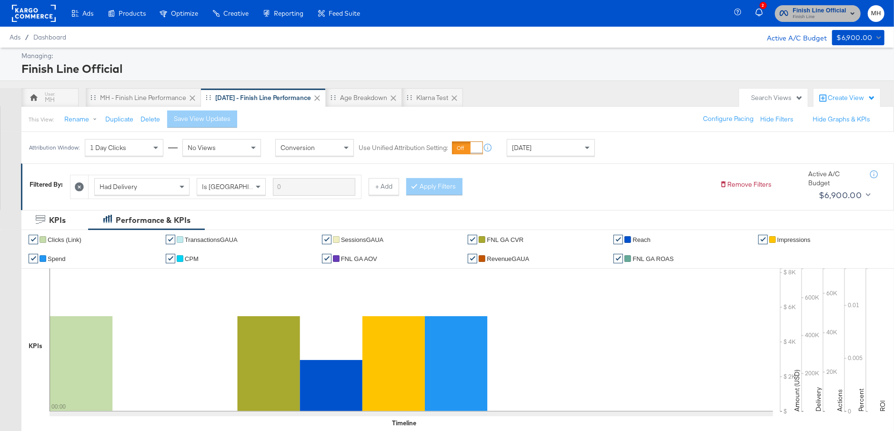
click at [825, 16] on span "Finish Line" at bounding box center [819, 17] width 53 height 8
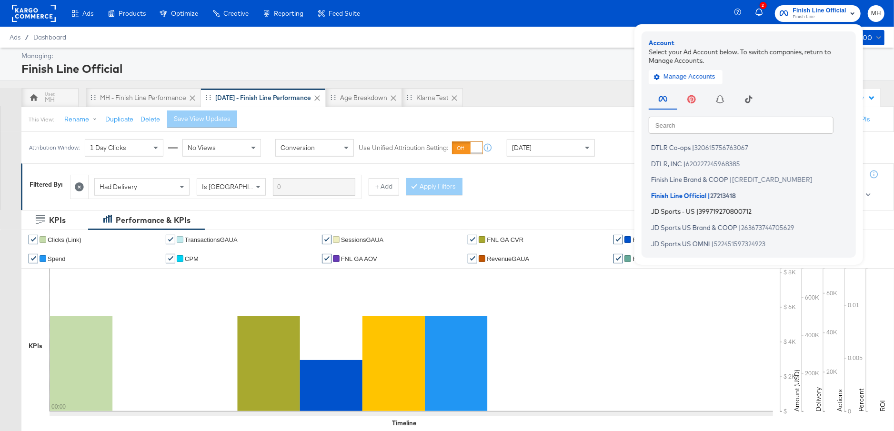
click at [675, 213] on span "JD Sports - US" at bounding box center [673, 212] width 44 height 8
